Goal: Task Accomplishment & Management: Manage account settings

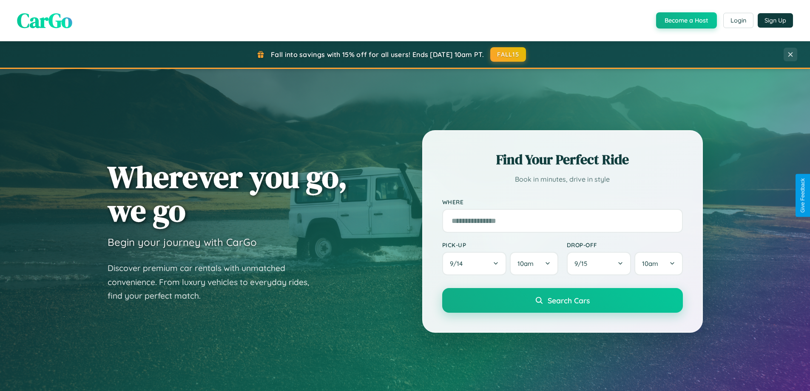
scroll to position [367, 0]
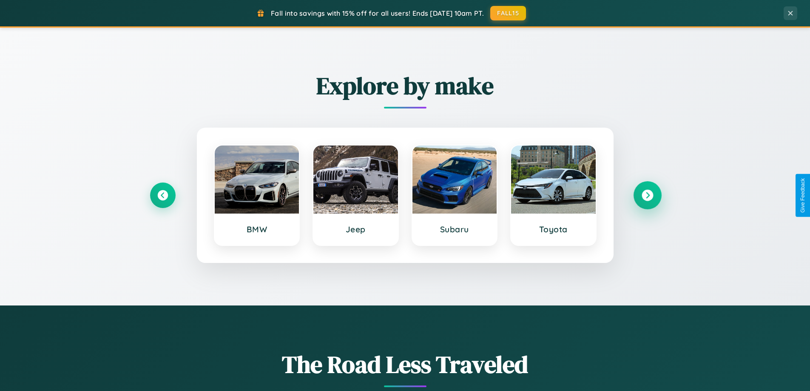
click at [647, 195] on icon at bounding box center [647, 195] width 11 height 11
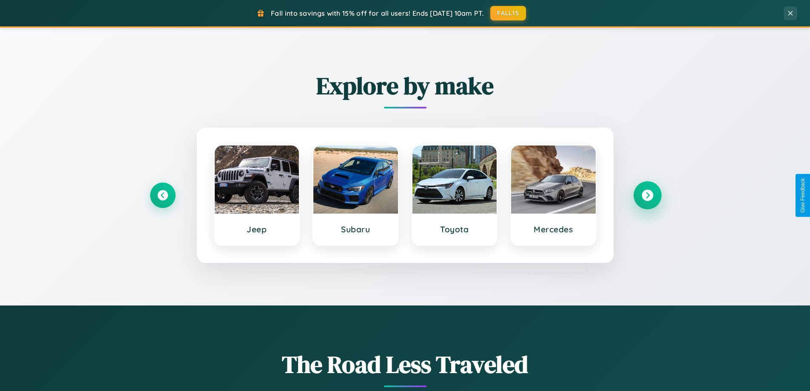
scroll to position [1637, 0]
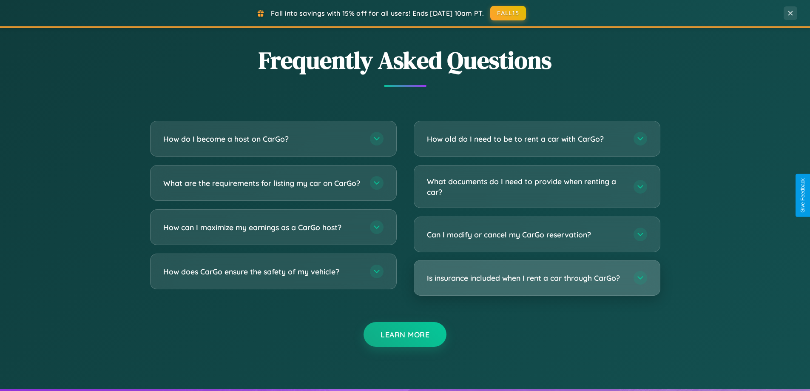
click at [537, 279] on h3 "Is insurance included when I rent a car through CarGo?" at bounding box center [526, 278] width 198 height 11
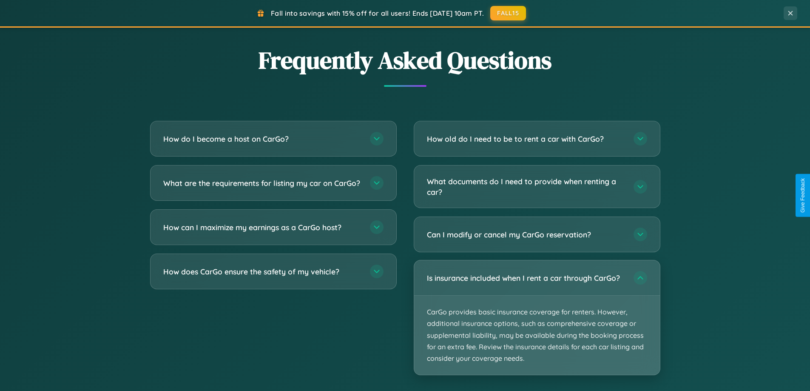
click at [537, 317] on p "CarGo provides basic insurance coverage for renters. However, additional insura…" at bounding box center [537, 335] width 246 height 79
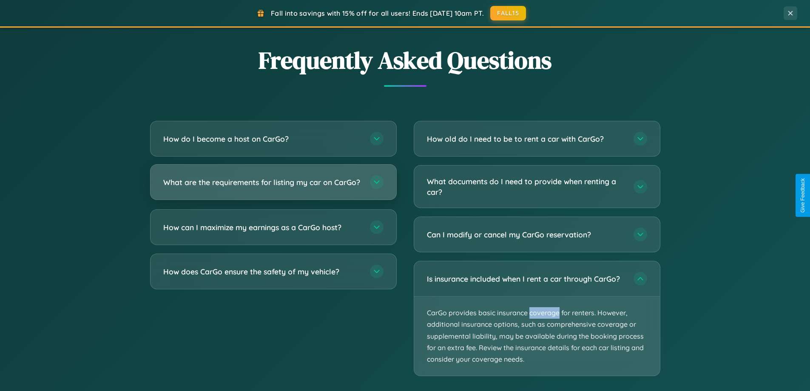
click at [273, 186] on h3 "What are the requirements for listing my car on CarGo?" at bounding box center [262, 182] width 198 height 11
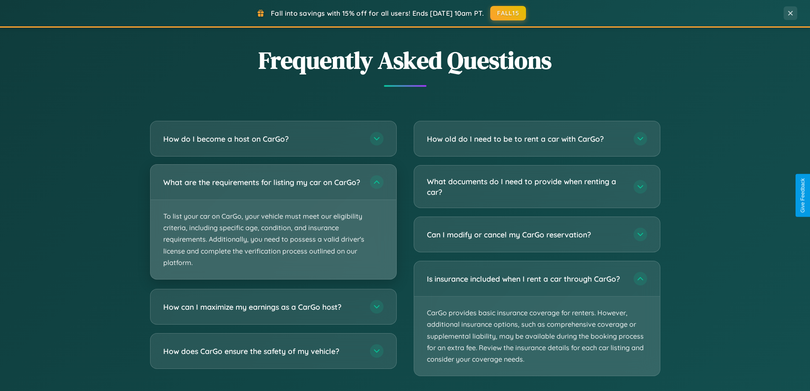
click at [273, 225] on p "To list your car on CarGo, your vehicle must meet our eligibility criteria, inc…" at bounding box center [274, 239] width 246 height 79
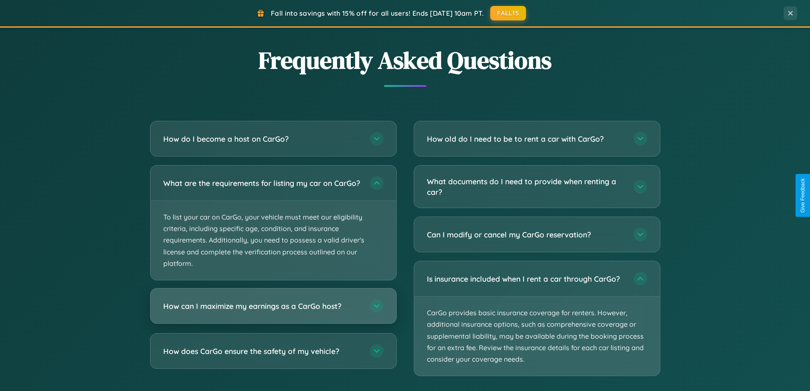
click at [273, 311] on h3 "How can I maximize my earnings as a CarGo host?" at bounding box center [262, 306] width 198 height 11
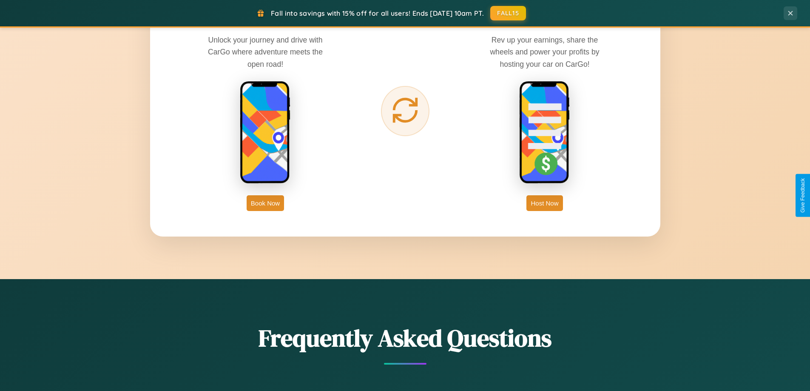
scroll to position [0, 0]
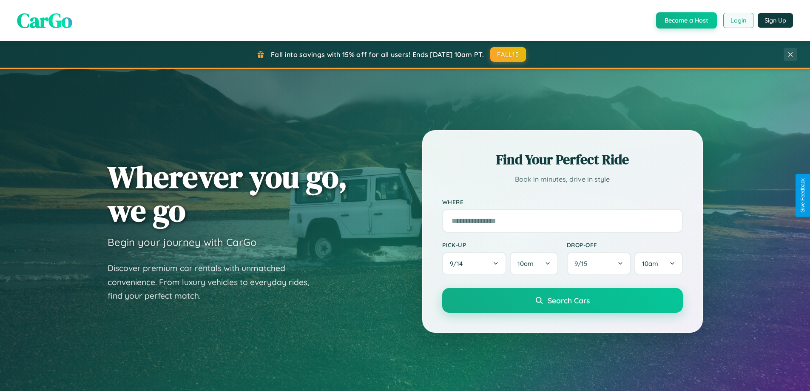
click at [738, 20] on button "Login" at bounding box center [739, 20] width 30 height 15
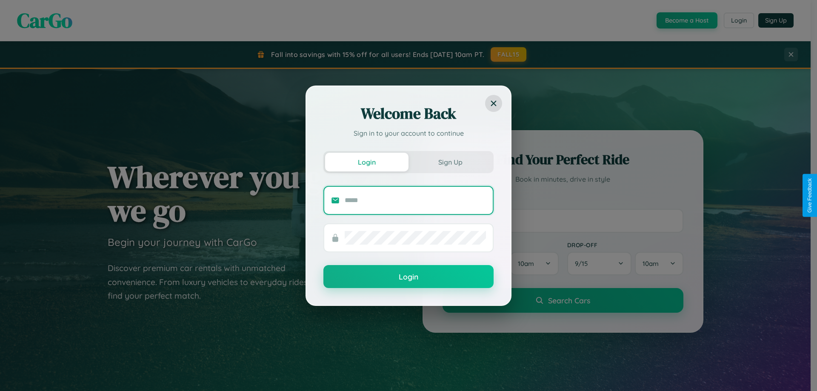
click at [415, 200] on input "text" at bounding box center [415, 201] width 141 height 14
type input "**********"
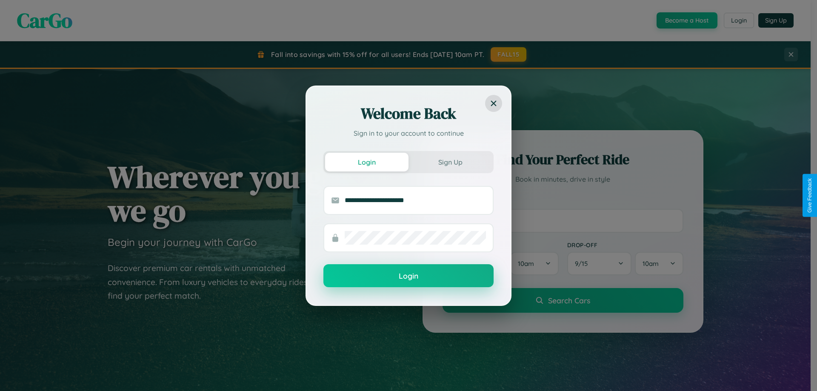
click at [408, 276] on button "Login" at bounding box center [408, 275] width 170 height 23
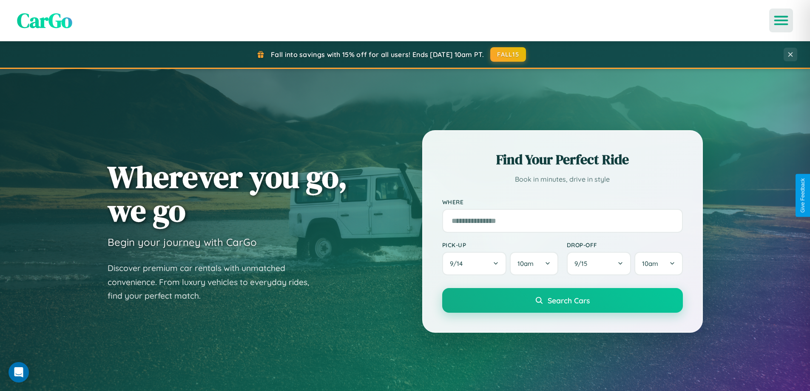
click at [781, 20] on icon "Open menu" at bounding box center [781, 21] width 12 height 8
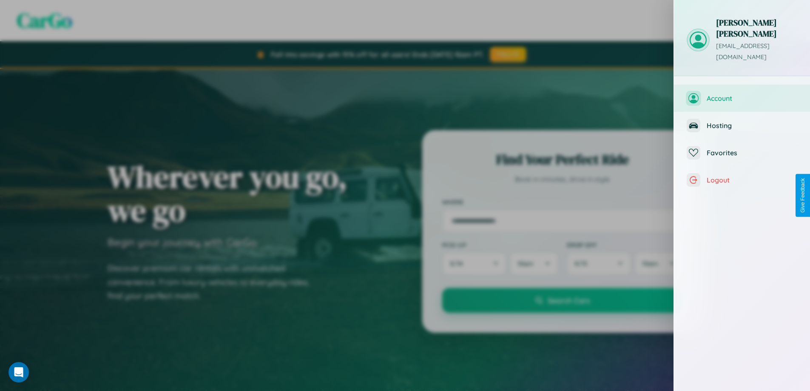
click at [742, 94] on span "Account" at bounding box center [752, 98] width 91 height 9
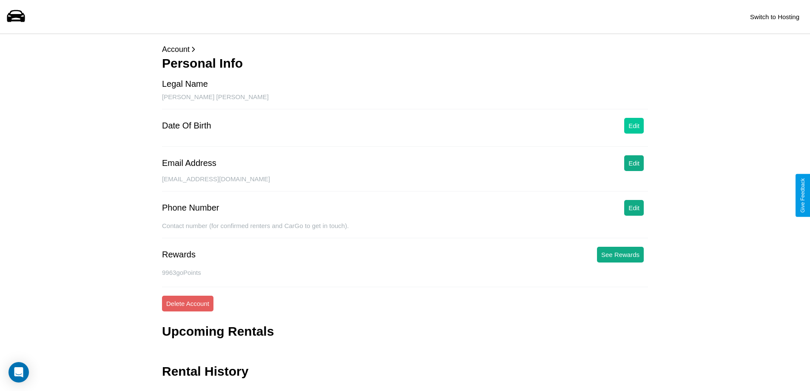
click at [634, 125] on button "Edit" at bounding box center [634, 126] width 20 height 16
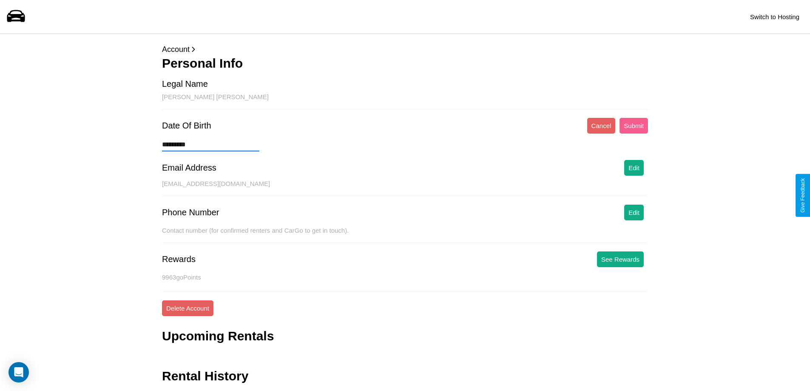
type input "**********"
